Goal: Task Accomplishment & Management: Use online tool/utility

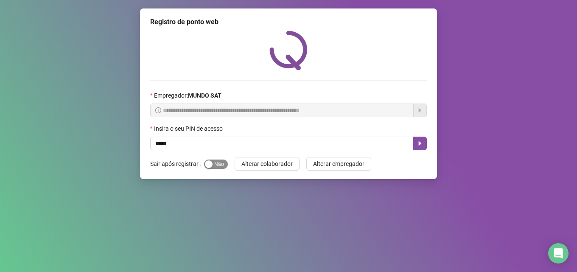
type input "*****"
click at [224, 166] on span "Sim Não" at bounding box center [216, 163] width 24 height 9
click at [416, 147] on button "button" at bounding box center [420, 144] width 14 height 14
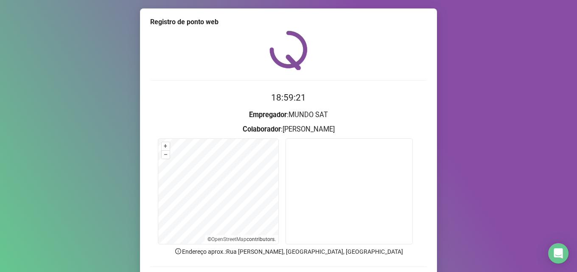
scroll to position [59, 0]
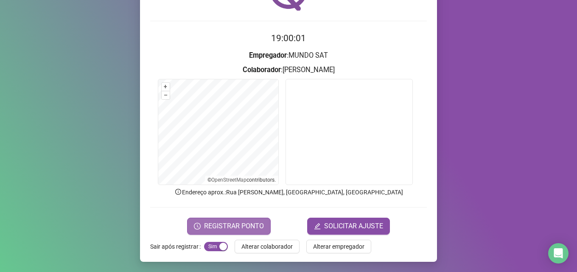
click at [217, 228] on span "REGISTRAR PONTO" at bounding box center [234, 226] width 60 height 10
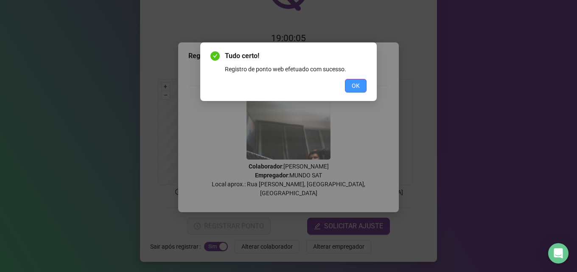
click at [365, 86] on button "OK" at bounding box center [356, 86] width 22 height 14
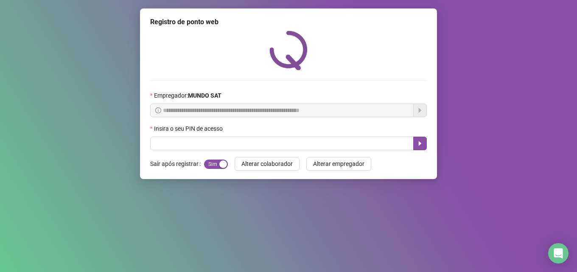
scroll to position [0, 0]
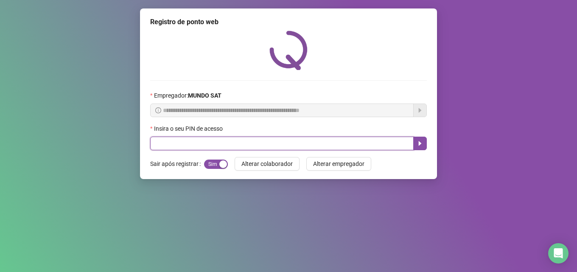
click at [309, 145] on input "text" at bounding box center [281, 144] width 263 height 14
type input "*****"
click at [420, 142] on icon "caret-right" at bounding box center [419, 143] width 7 height 7
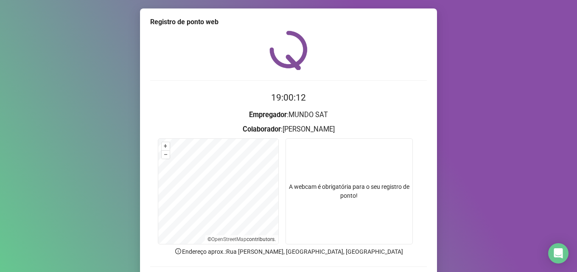
scroll to position [59, 0]
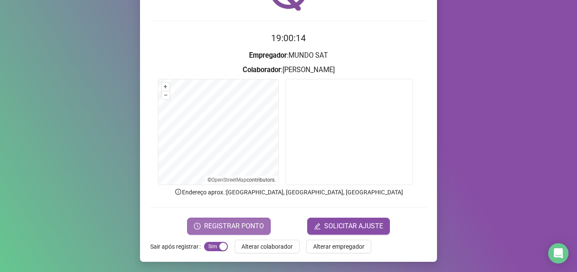
click at [248, 222] on span "REGISTRAR PONTO" at bounding box center [234, 226] width 60 height 10
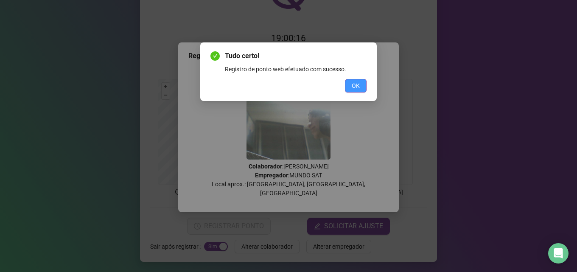
click at [358, 86] on span "OK" at bounding box center [355, 85] width 8 height 9
